Goal: Browse casually: Explore the website without a specific task or goal

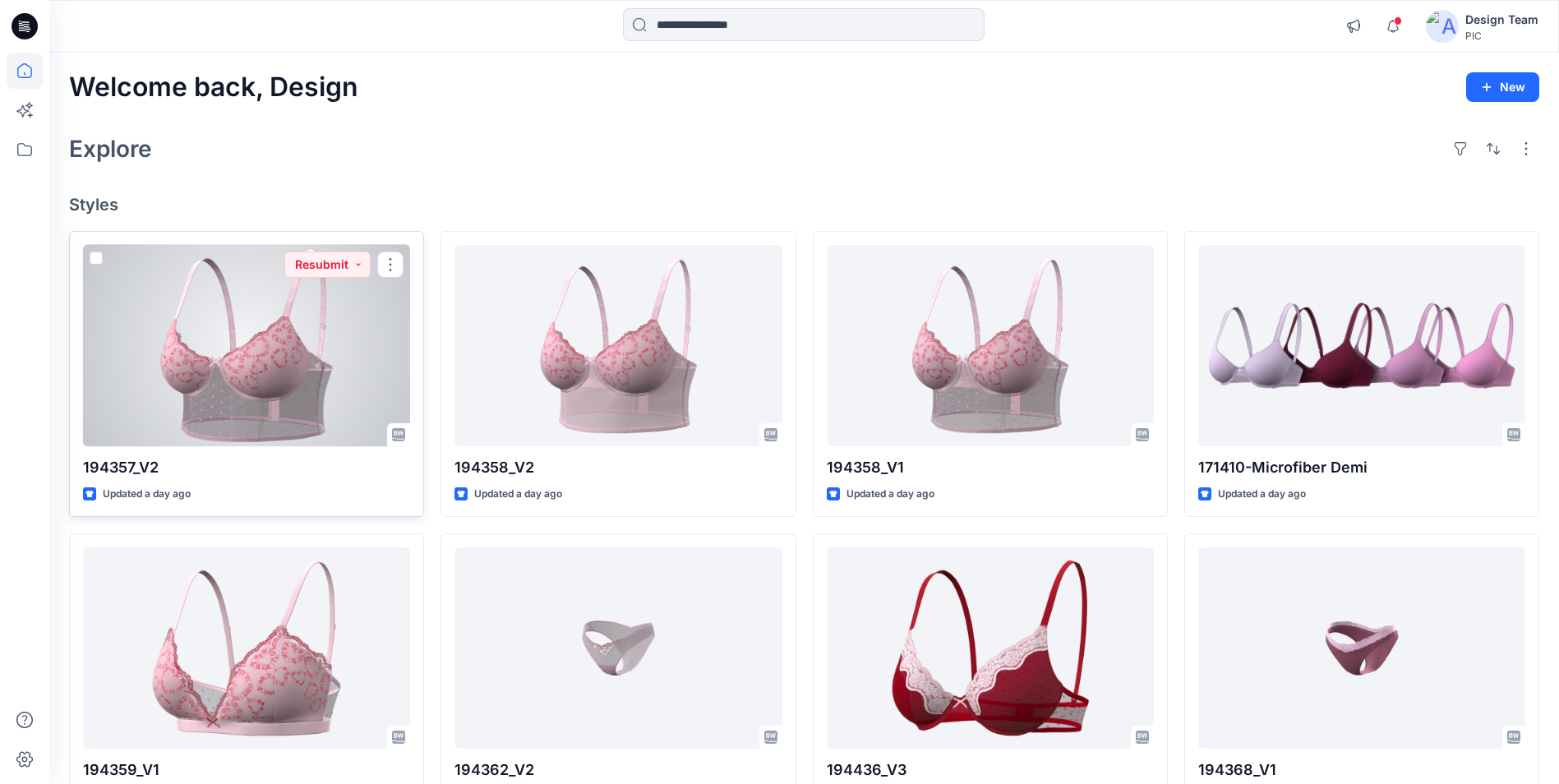
click at [381, 349] on div at bounding box center [246, 345] width 327 height 201
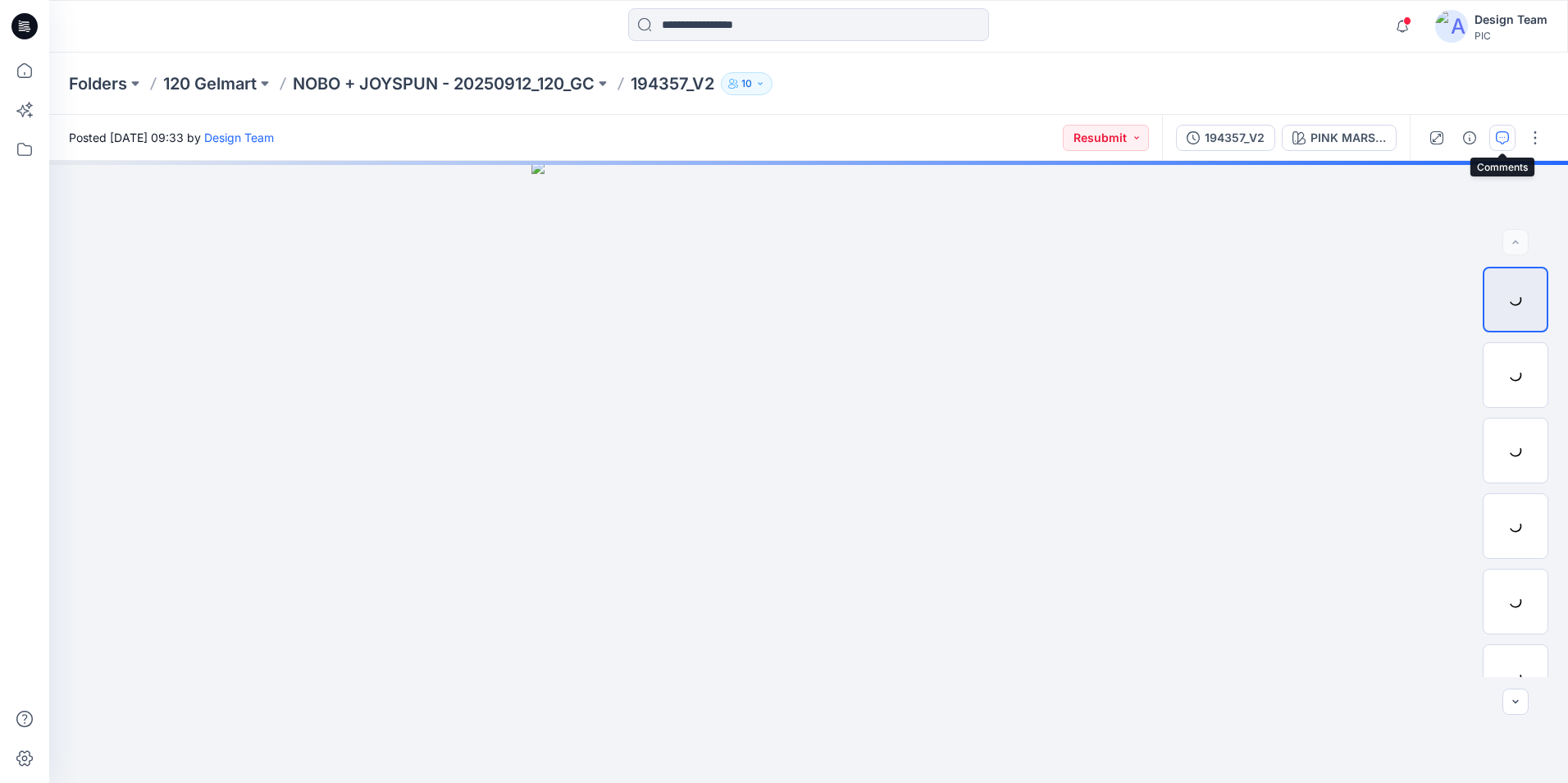
click at [1497, 139] on icon "button" at bounding box center [1502, 138] width 13 height 13
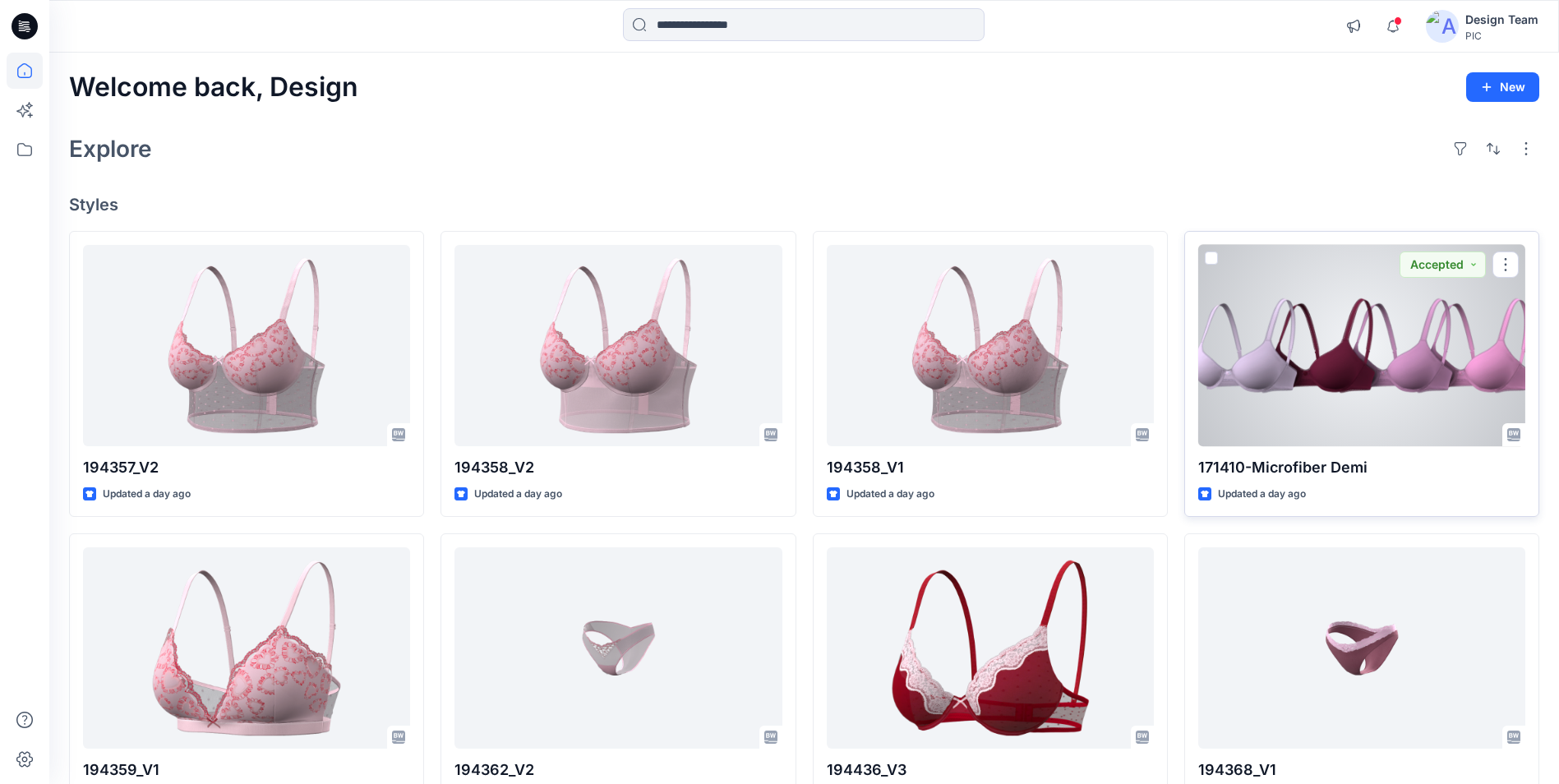
click at [1329, 388] on div at bounding box center [1362, 345] width 327 height 201
